Goal: Check status: Check status

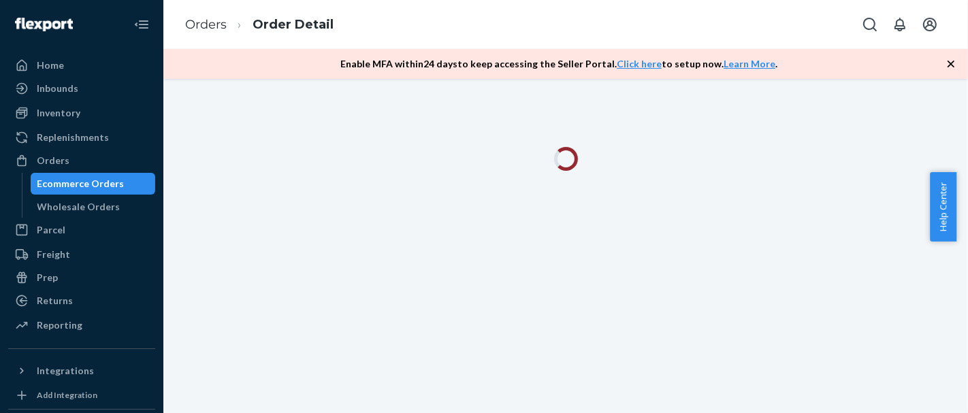
drag, startPoint x: 87, startPoint y: 180, endPoint x: 95, endPoint y: 180, distance: 8.2
click at [87, 181] on div "Ecommerce Orders" at bounding box center [80, 184] width 87 height 14
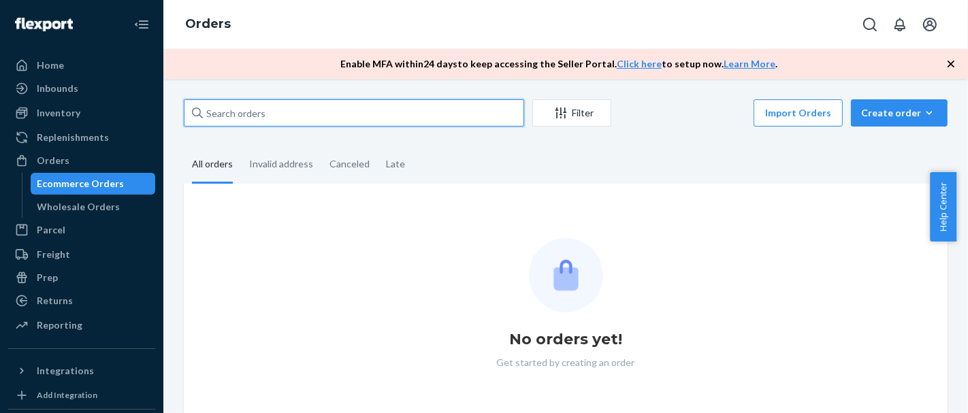
click at [404, 118] on input "text" at bounding box center [354, 112] width 340 height 27
paste input "#710775"
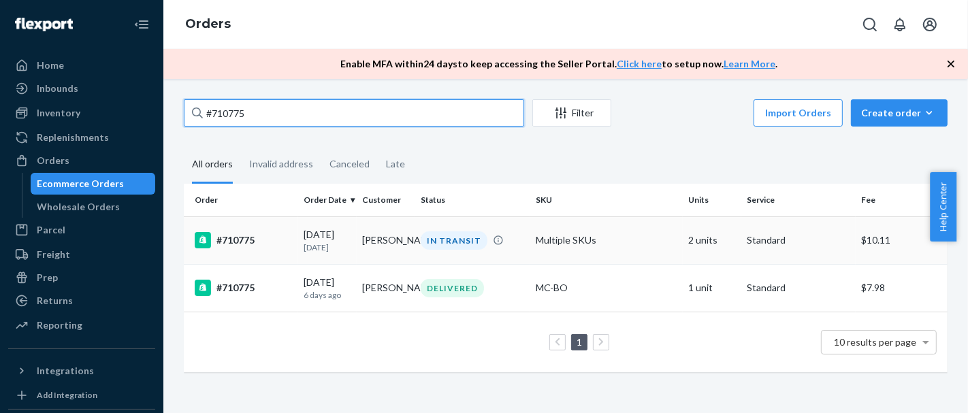
type input "#710775"
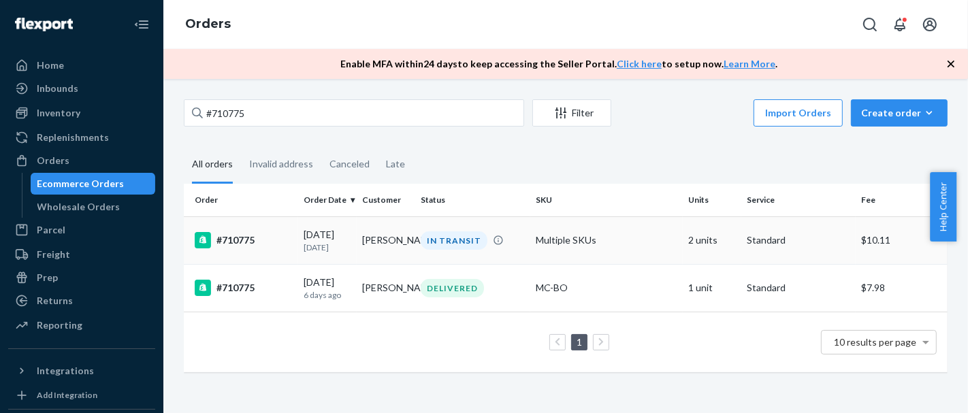
drag, startPoint x: 235, startPoint y: 245, endPoint x: 223, endPoint y: 244, distance: 11.6
click at [223, 244] on div "#710775" at bounding box center [244, 240] width 98 height 16
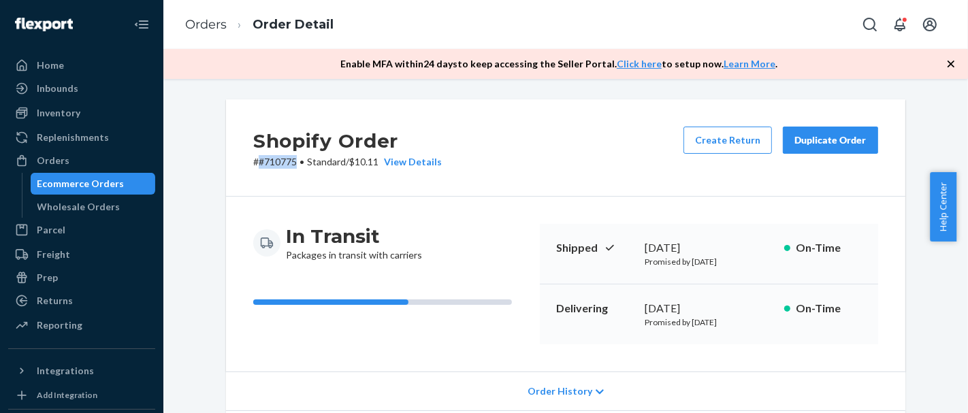
copy p "#710775"
drag, startPoint x: 291, startPoint y: 164, endPoint x: 252, endPoint y: 164, distance: 39.5
click at [253, 164] on p "# #710775 • Standard / $10.11 View Details" at bounding box center [347, 162] width 188 height 14
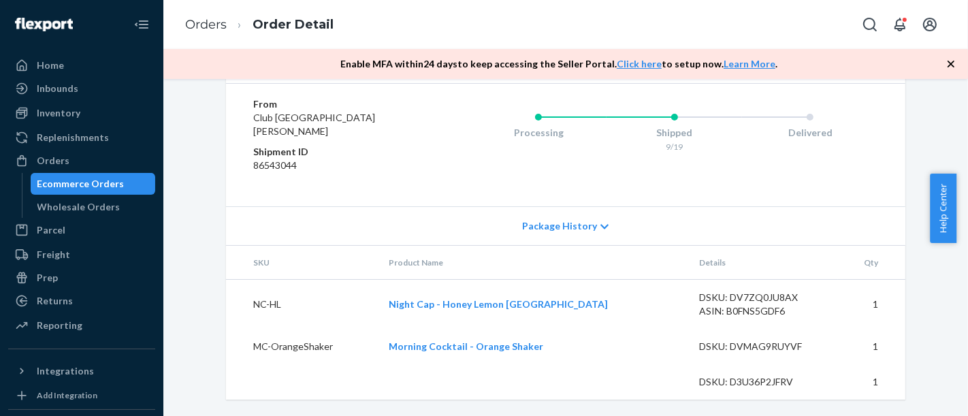
scroll to position [546, 0]
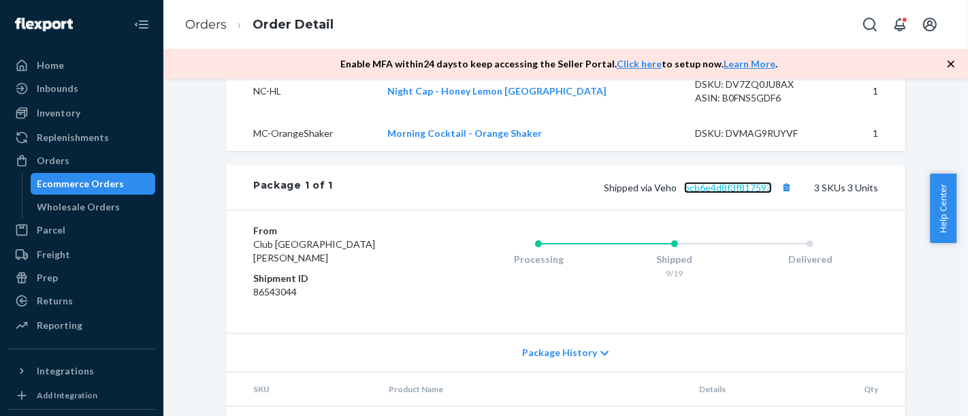
click at [723, 193] on link "bcb6e4d8f3f817593" at bounding box center [728, 188] width 88 height 12
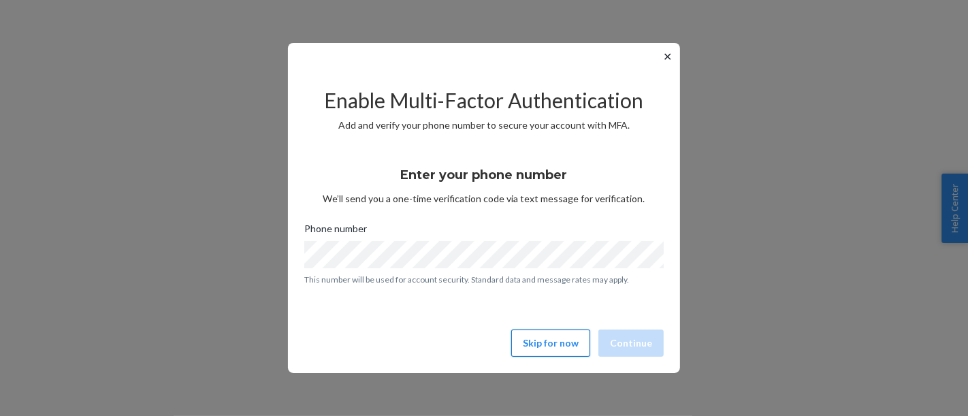
click at [547, 346] on button "Skip for now" at bounding box center [550, 342] width 79 height 27
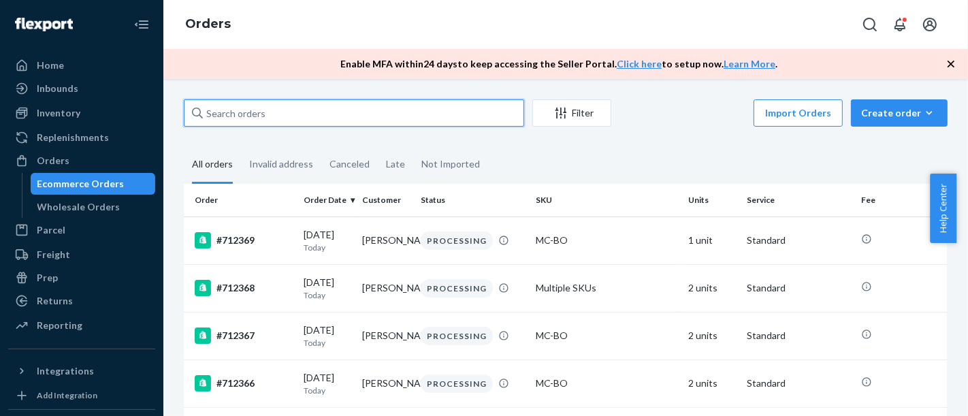
click at [260, 119] on input "text" at bounding box center [354, 112] width 340 height 27
paste input "#710775"
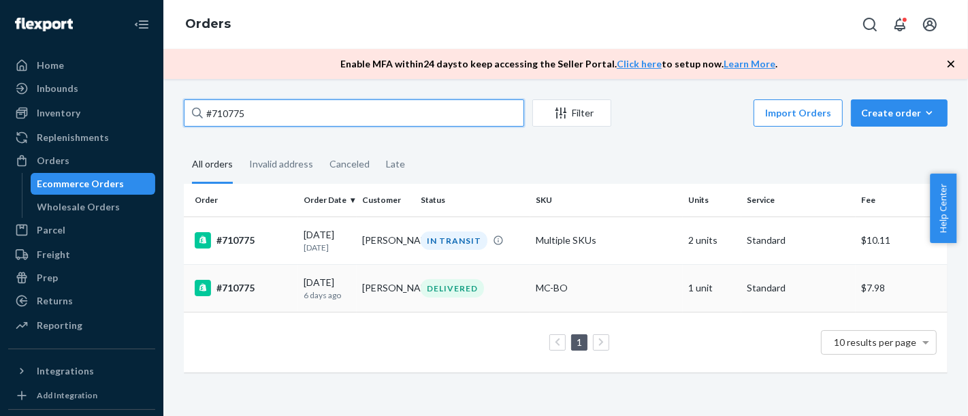
type input "#710775"
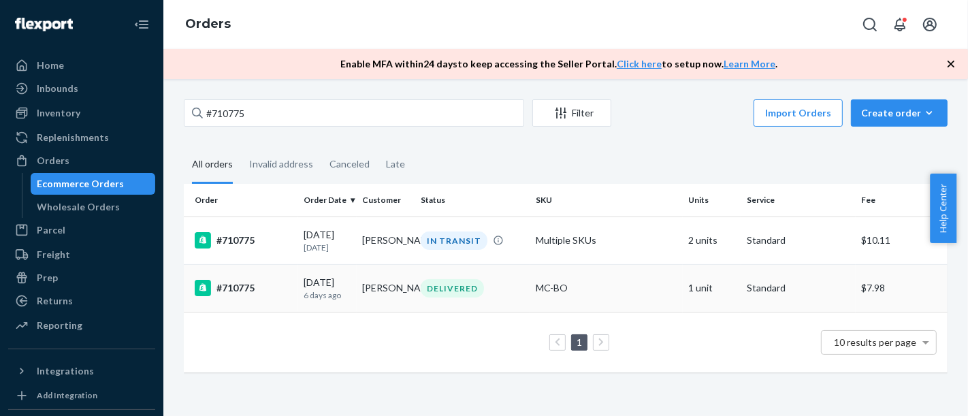
click at [241, 289] on div "#710775" at bounding box center [244, 288] width 98 height 16
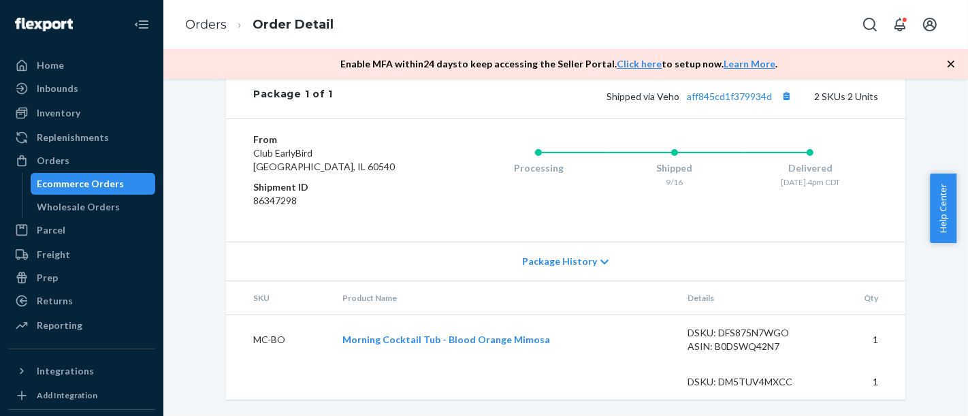
scroll to position [627, 0]
